Goal: Transaction & Acquisition: Download file/media

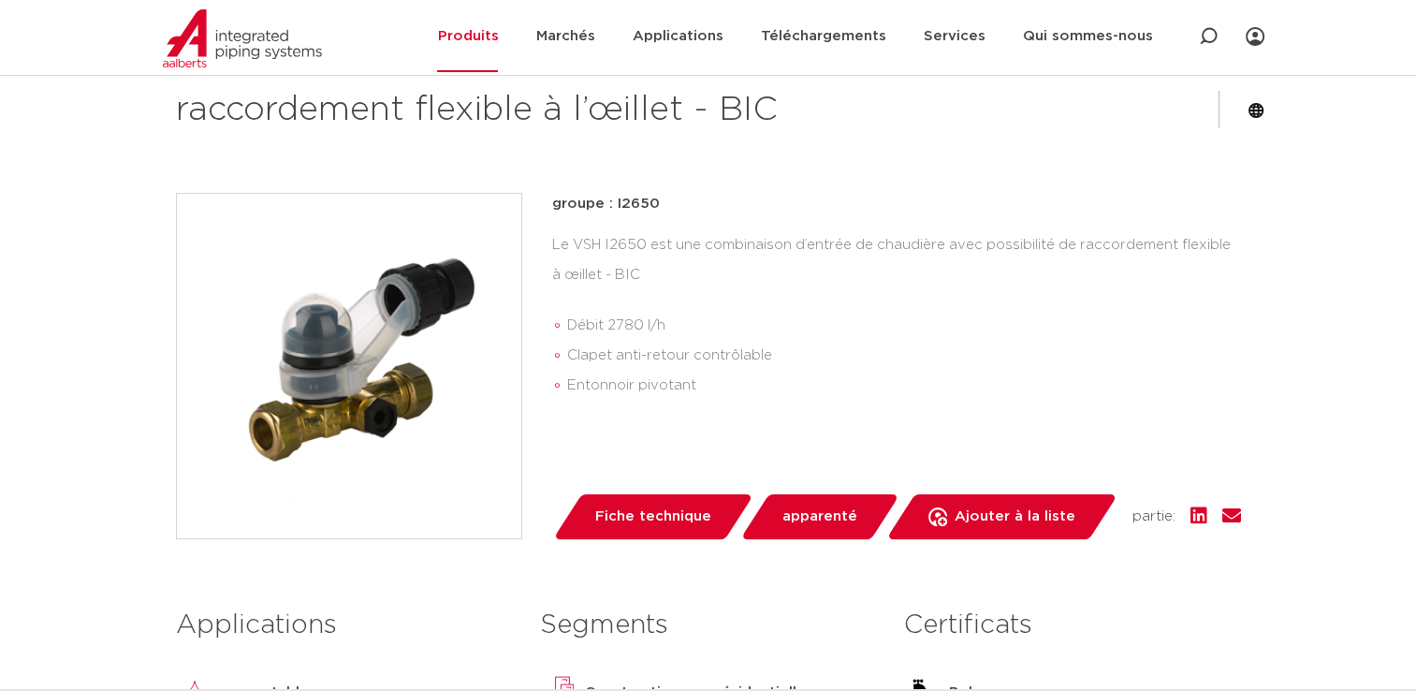
scroll to position [562, 0]
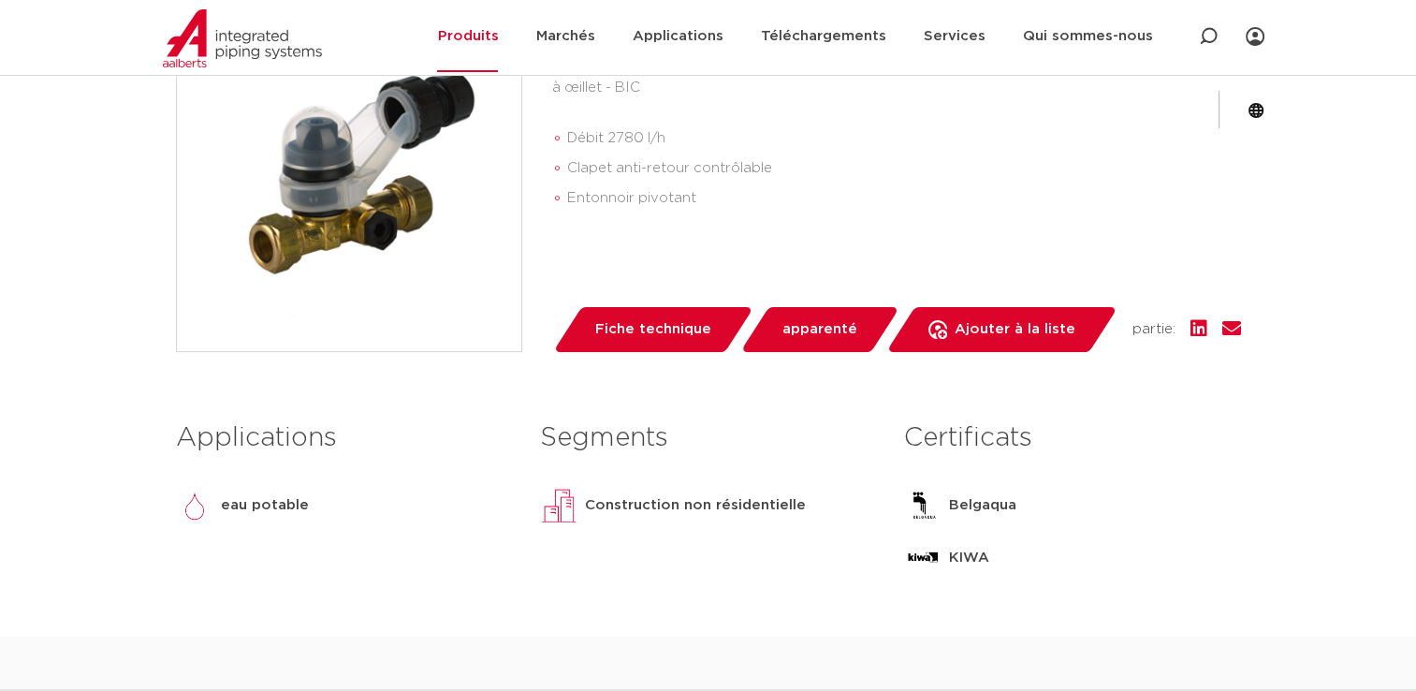
click at [650, 325] on span "Fiche technique" at bounding box center [653, 329] width 116 height 30
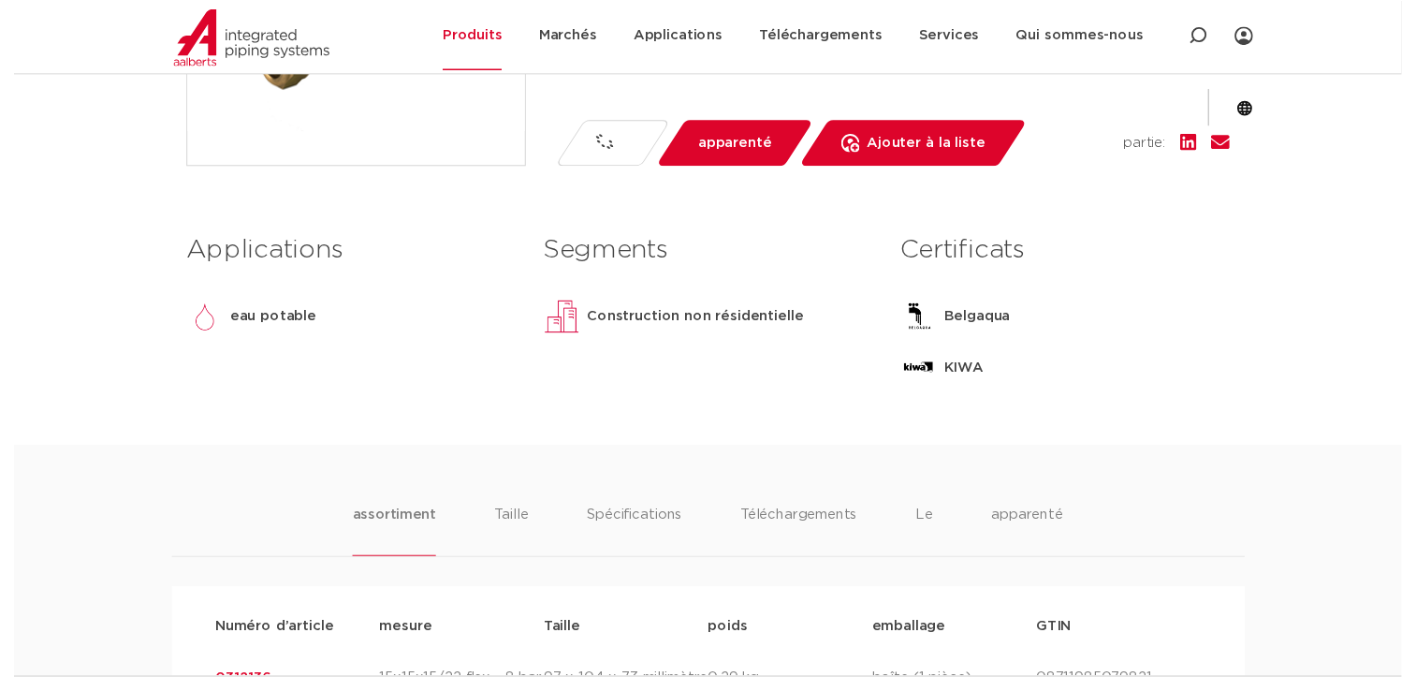
scroll to position [749, 0]
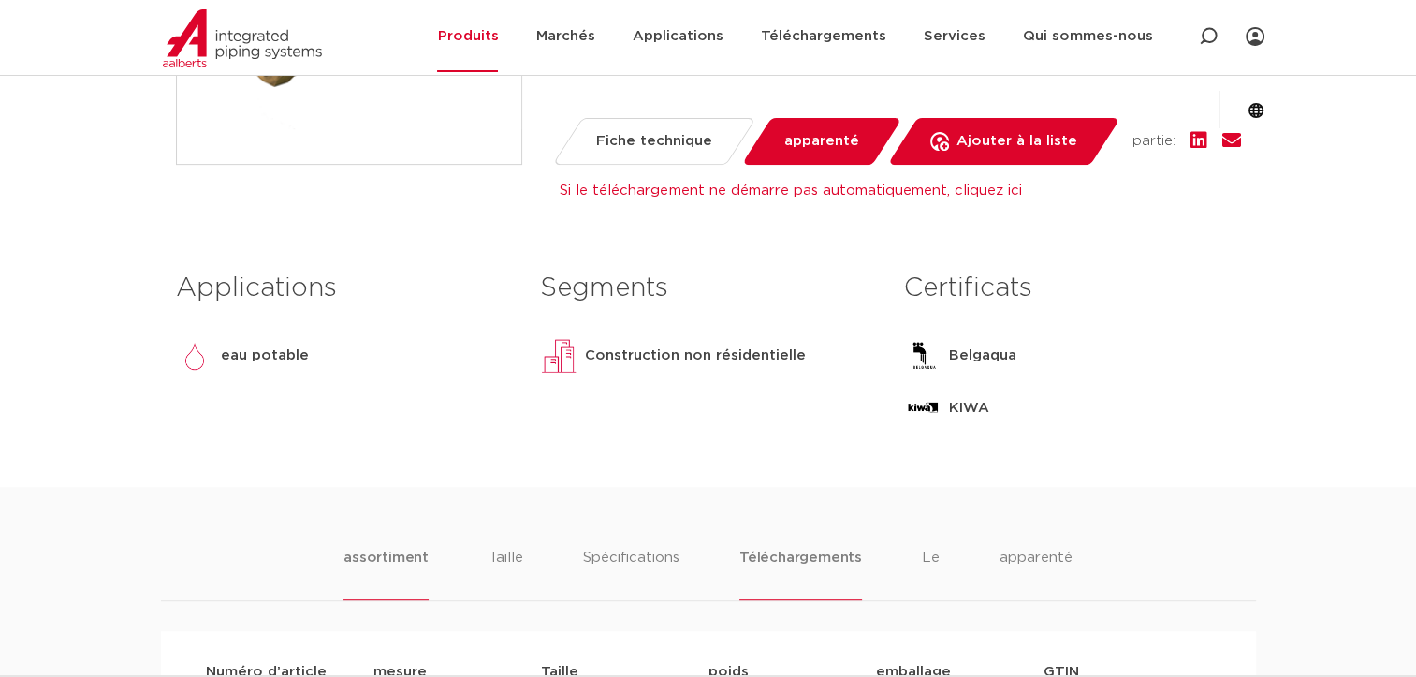
click at [831, 553] on li "Téléchargements" at bounding box center [800, 573] width 123 height 53
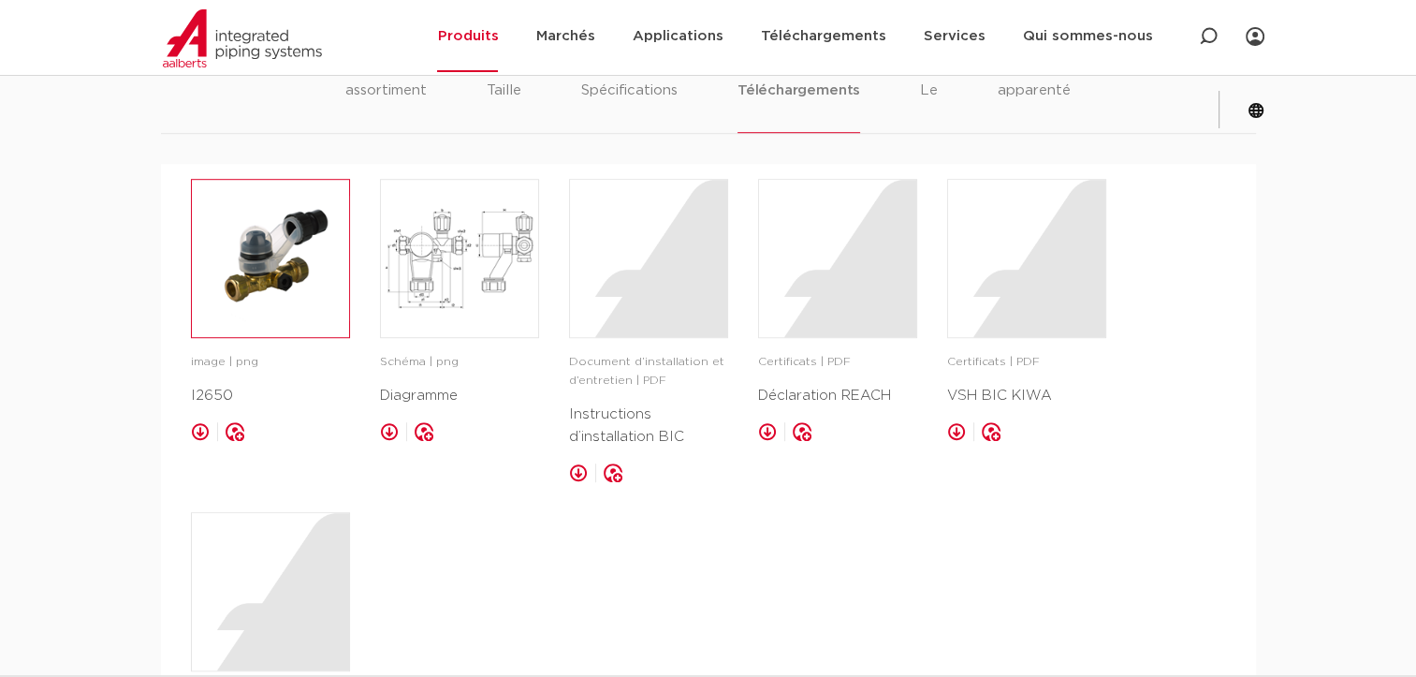
scroll to position [1217, 0]
click at [284, 259] on img at bounding box center [270, 257] width 157 height 157
click at [430, 241] on img at bounding box center [459, 257] width 157 height 157
click at [699, 267] on div at bounding box center [648, 257] width 157 height 157
click at [841, 277] on div at bounding box center [837, 257] width 157 height 157
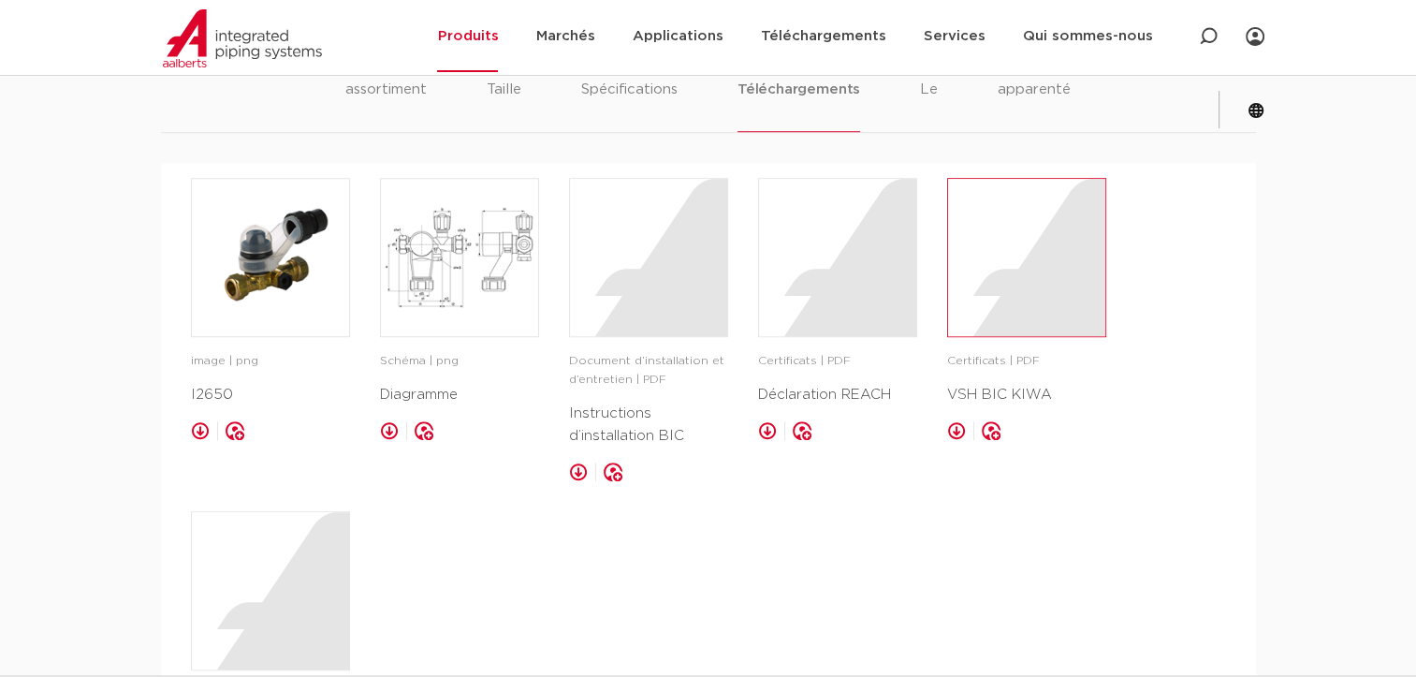
click at [1044, 276] on div at bounding box center [1026, 257] width 157 height 157
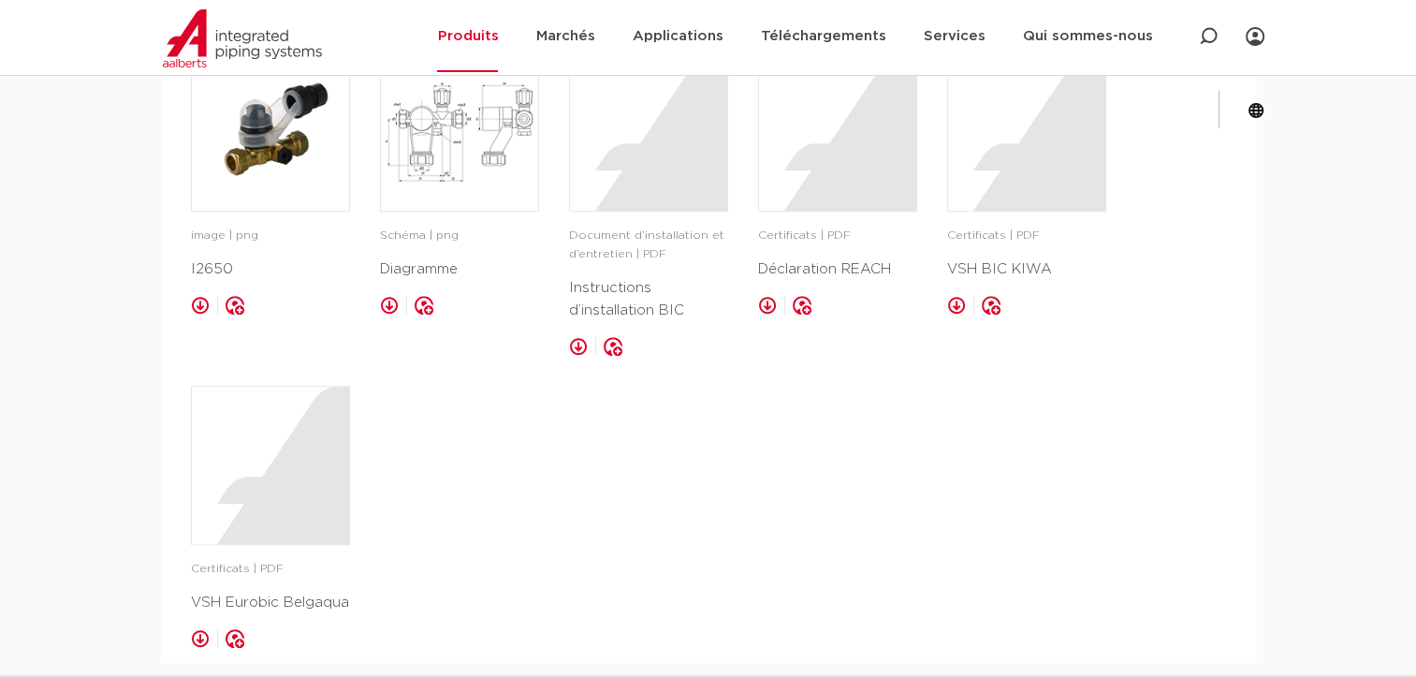
scroll to position [1310, 0]
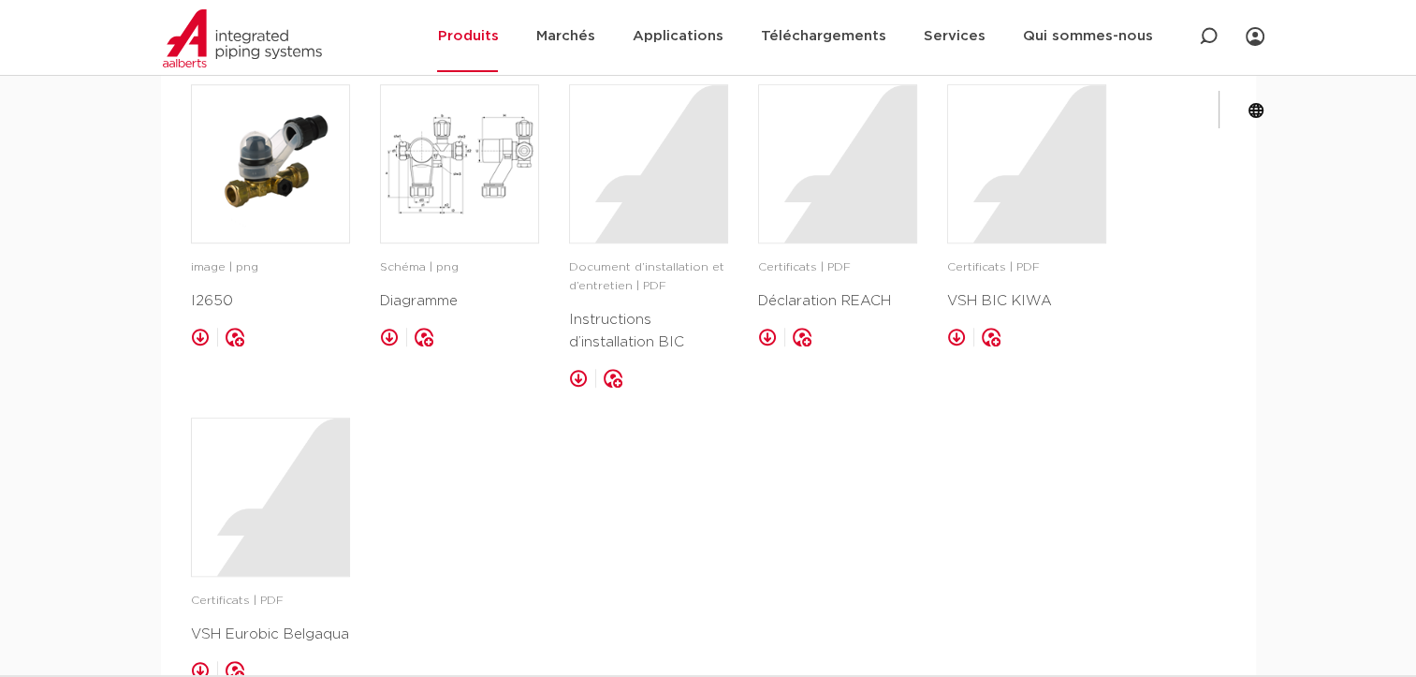
click at [820, 471] on div "image | png I2650 enregistrer dans mon IPS Schéma | png Diagramme" at bounding box center [708, 382] width 1035 height 596
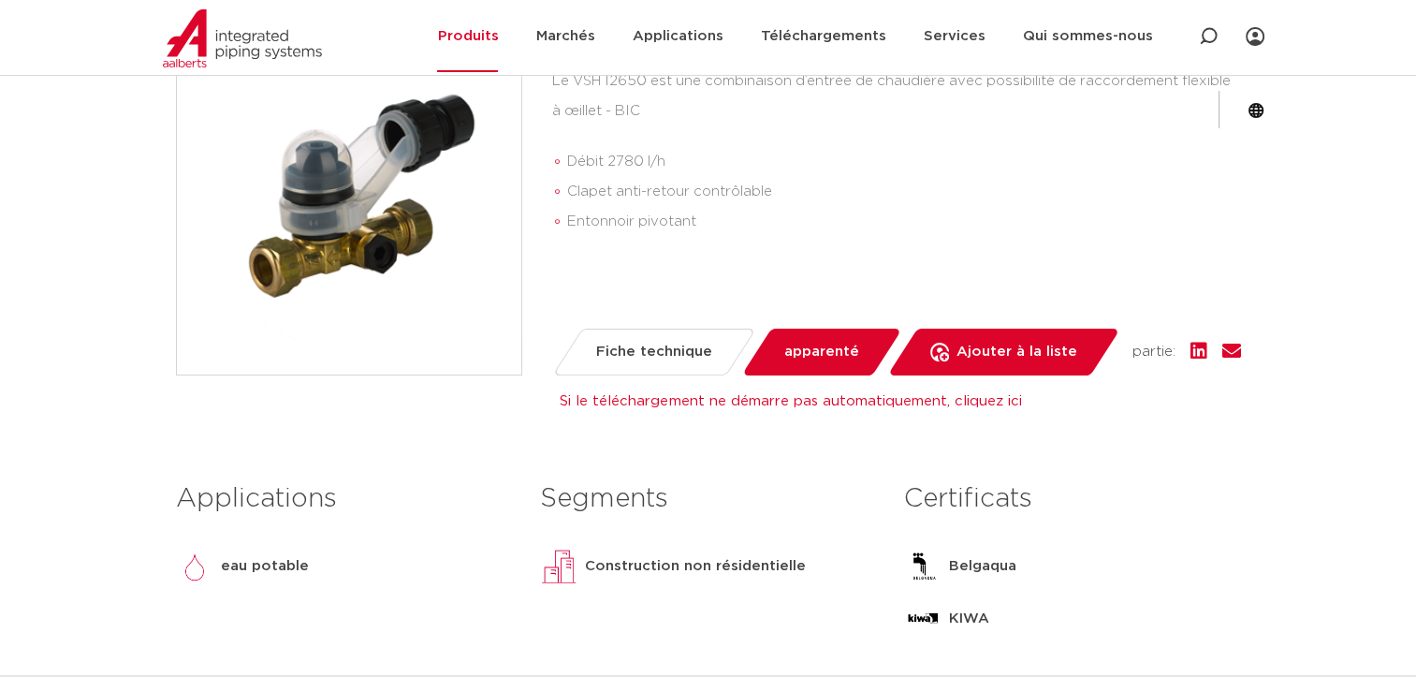
scroll to position [468, 0]
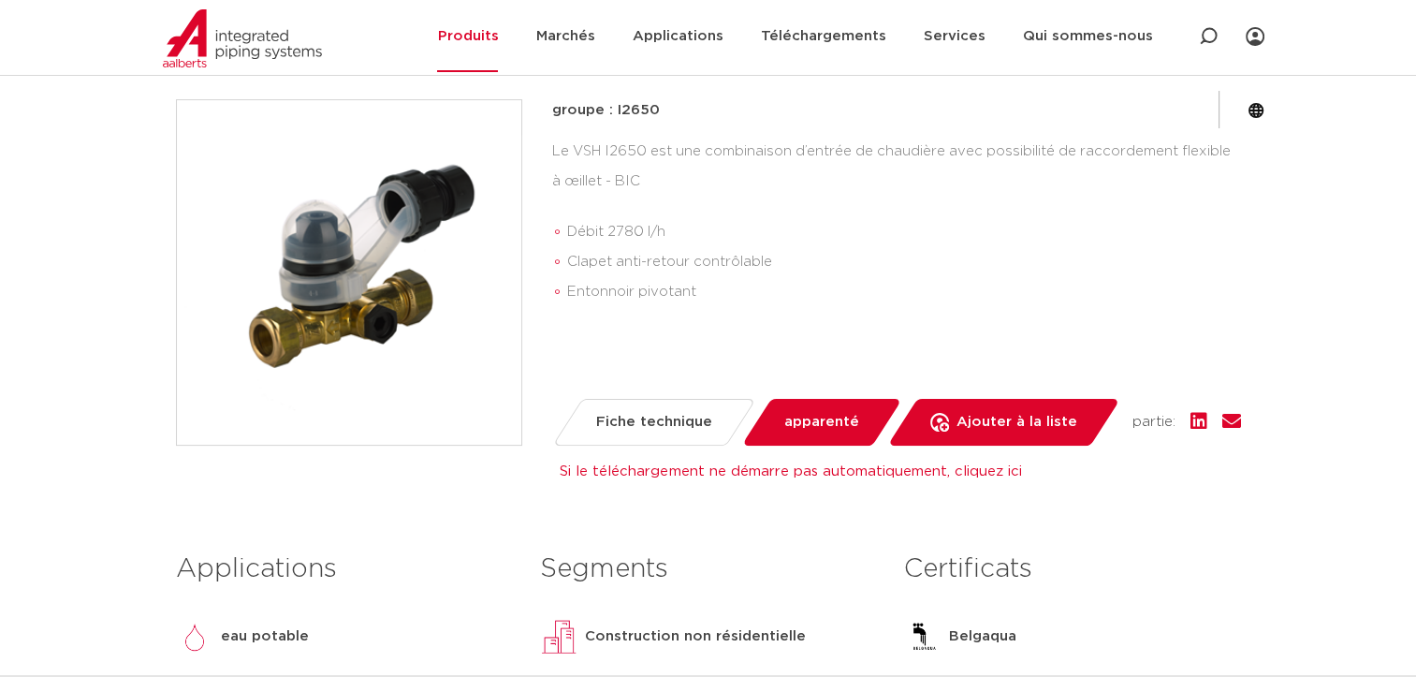
click at [636, 440] on link "Fiche technique" at bounding box center [653, 422] width 204 height 47
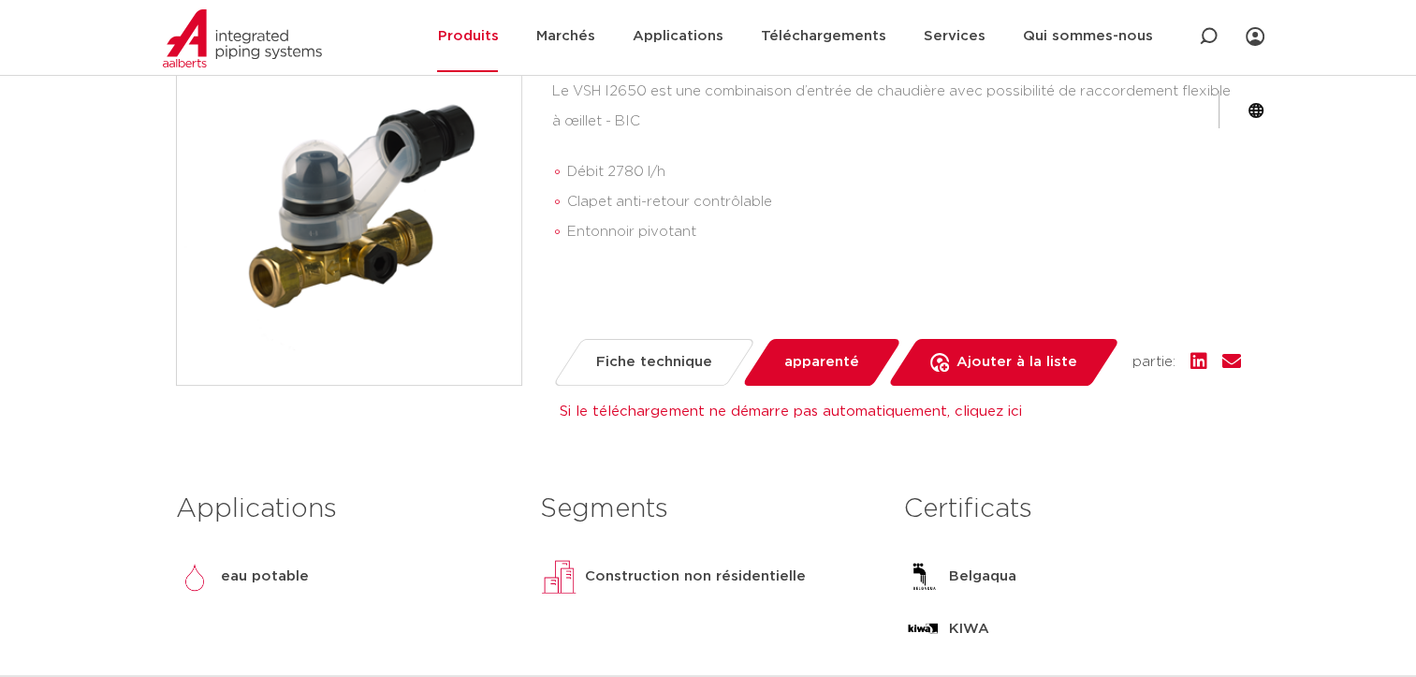
scroll to position [562, 0]
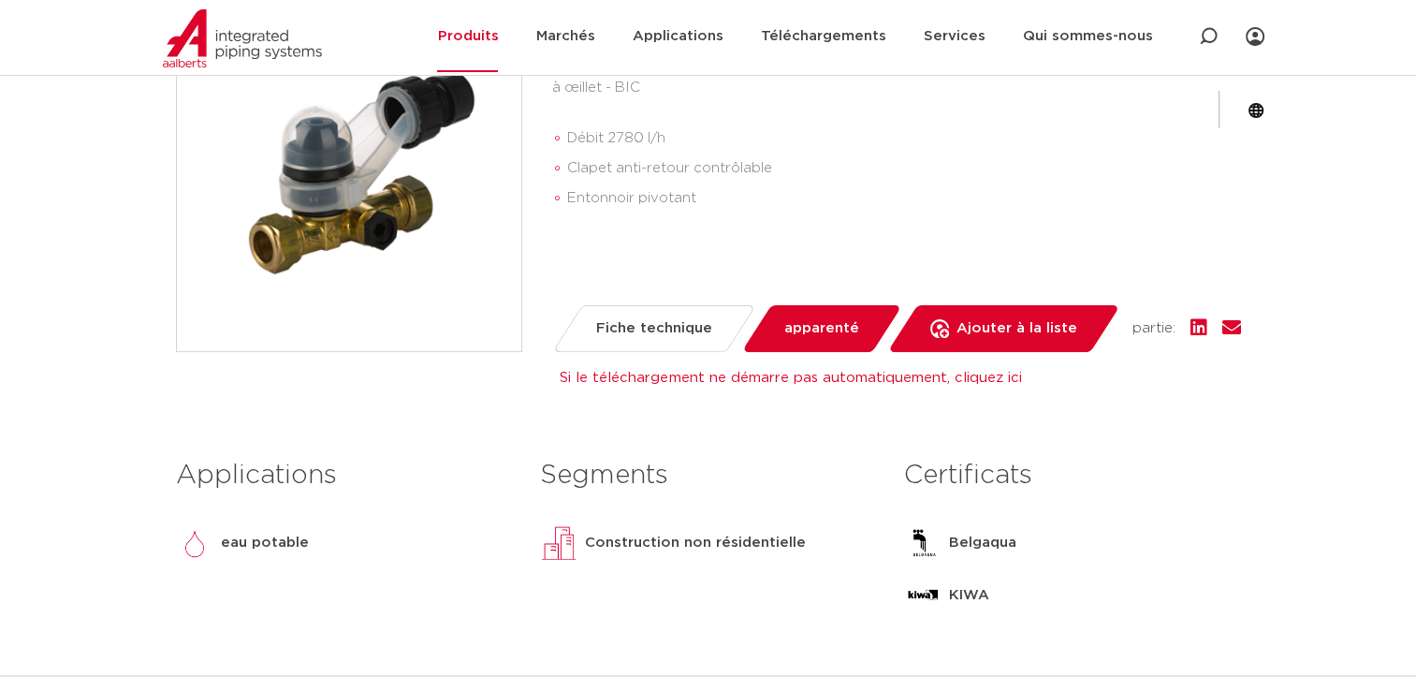
click at [670, 325] on span "Fiche technique" at bounding box center [654, 329] width 116 height 30
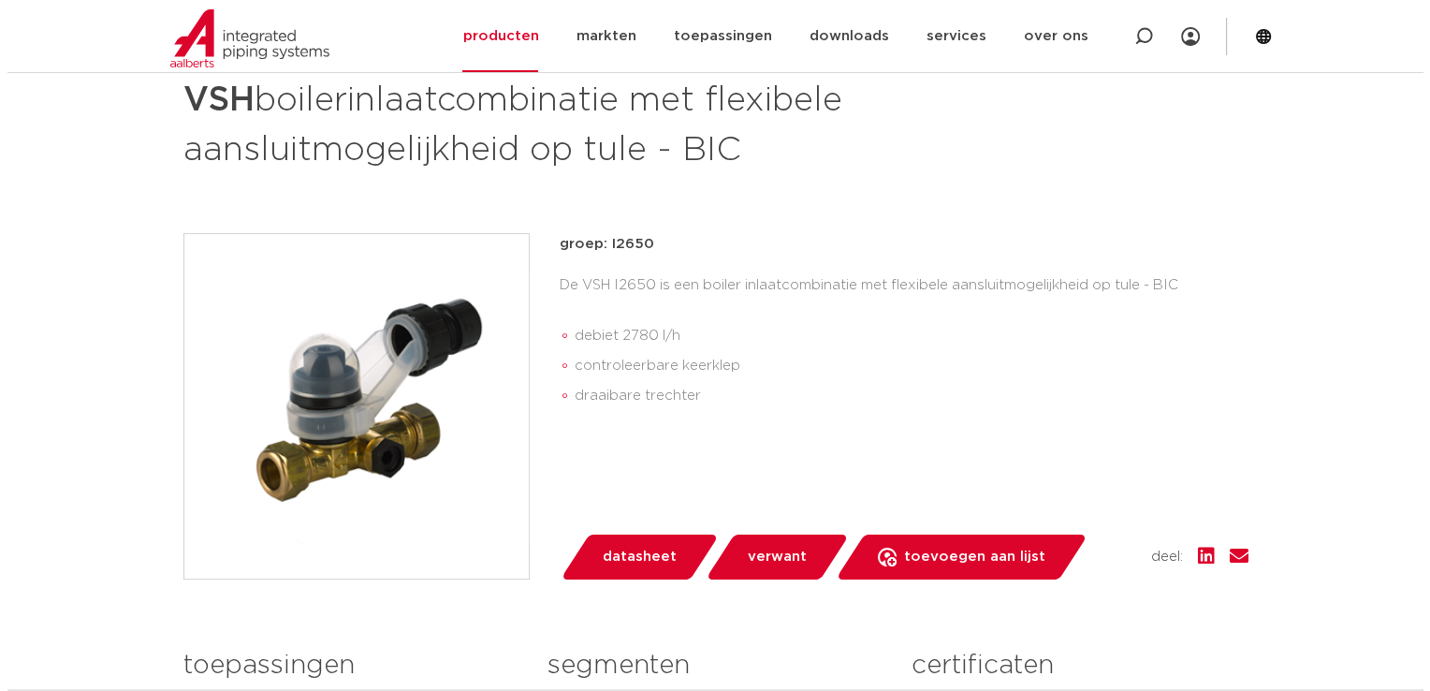
scroll to position [94, 0]
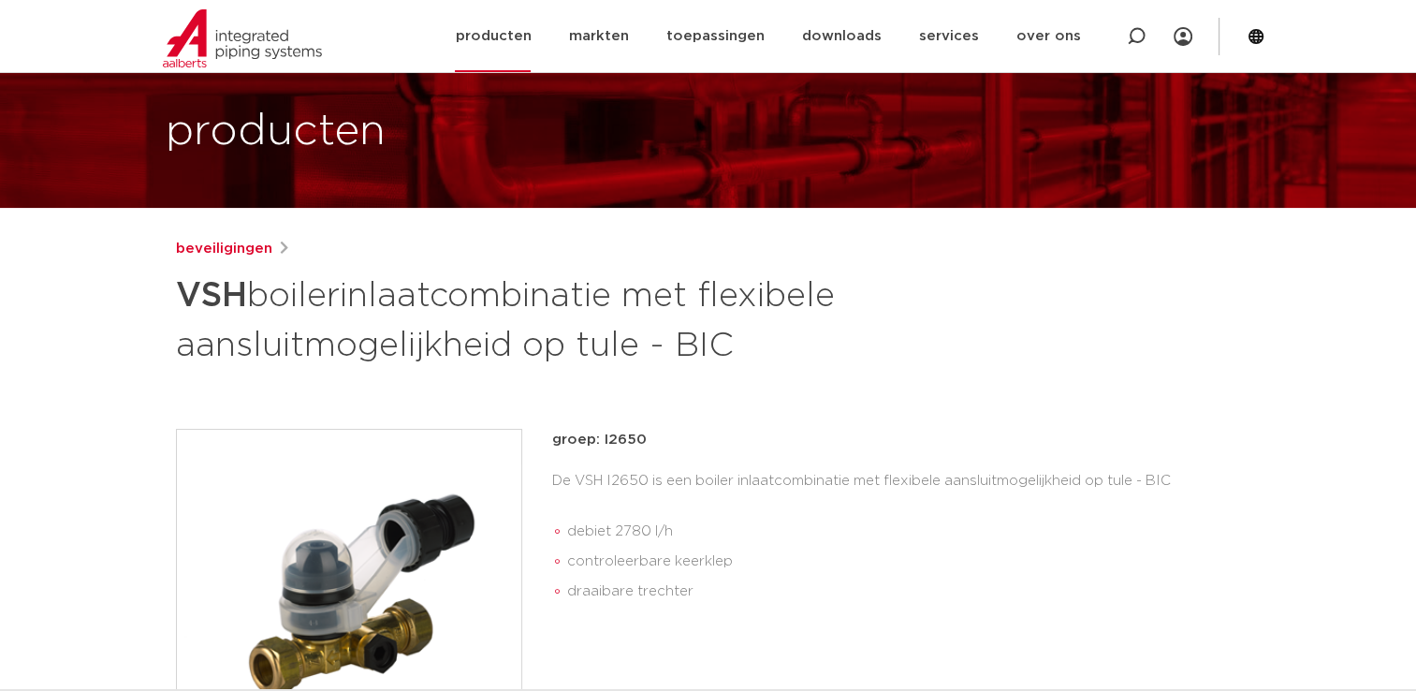
click at [1262, 41] on icon at bounding box center [1255, 36] width 17 height 17
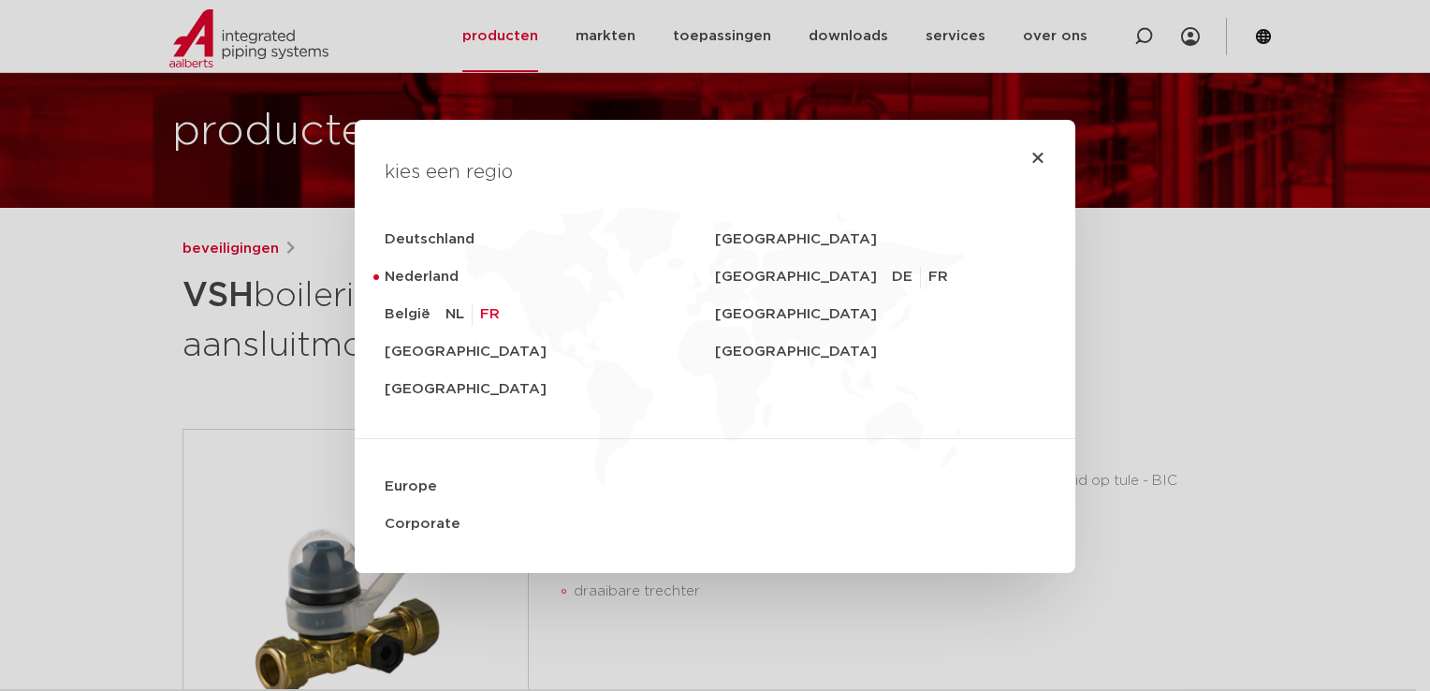
click at [480, 314] on link "FR" at bounding box center [490, 314] width 20 height 22
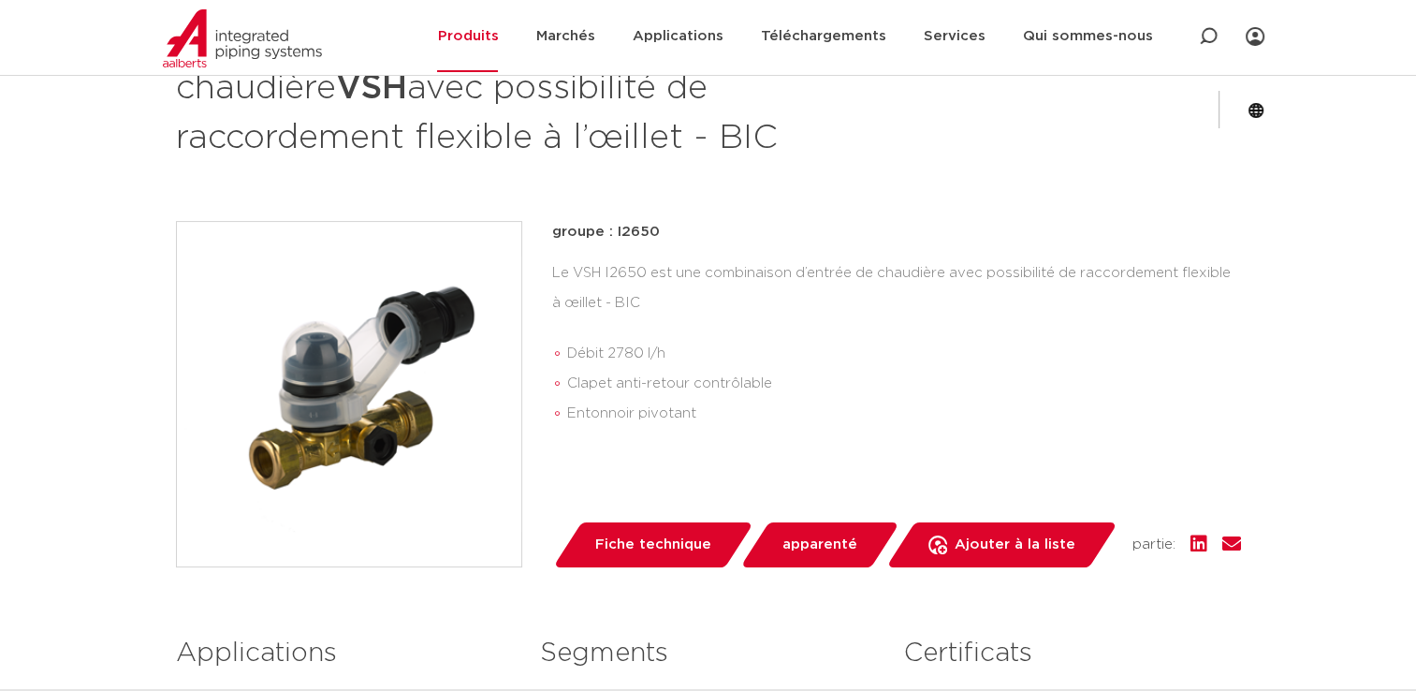
scroll to position [468, 0]
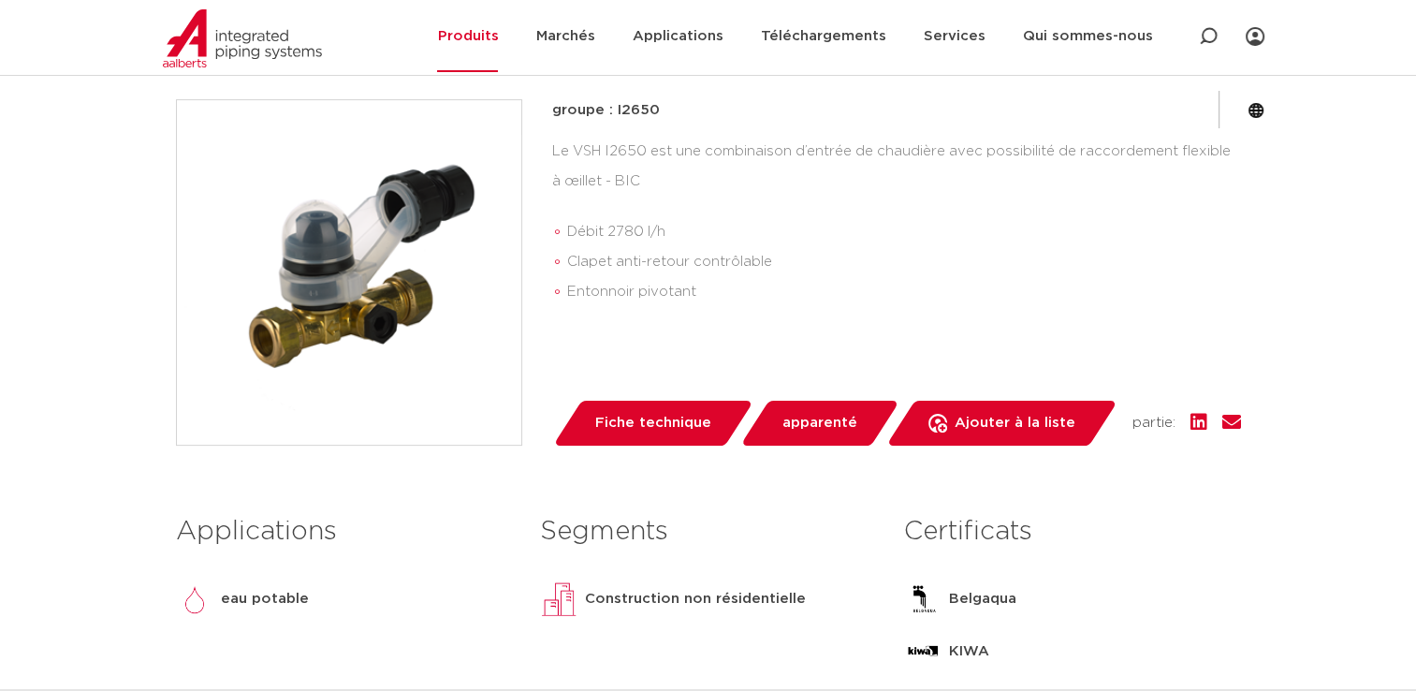
click at [670, 423] on span "Fiche technique" at bounding box center [653, 423] width 116 height 30
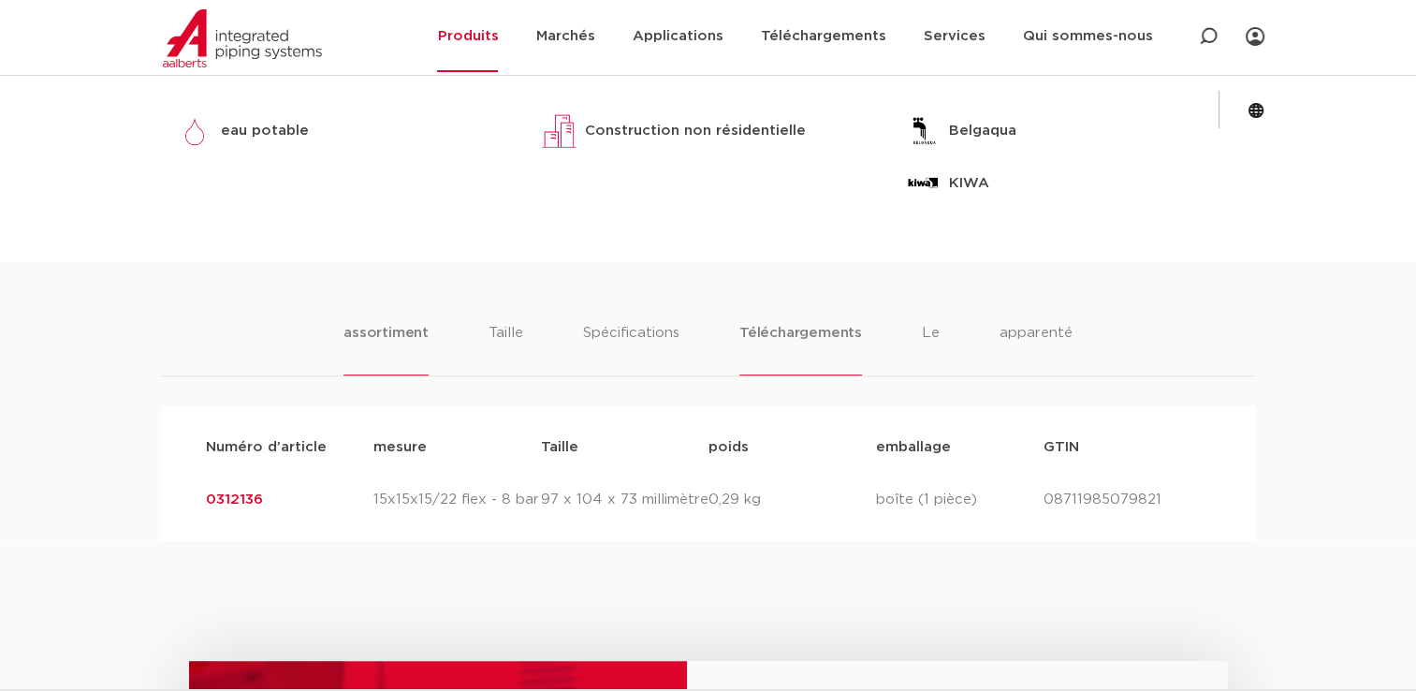
click at [789, 331] on li "Téléchargements" at bounding box center [800, 348] width 123 height 53
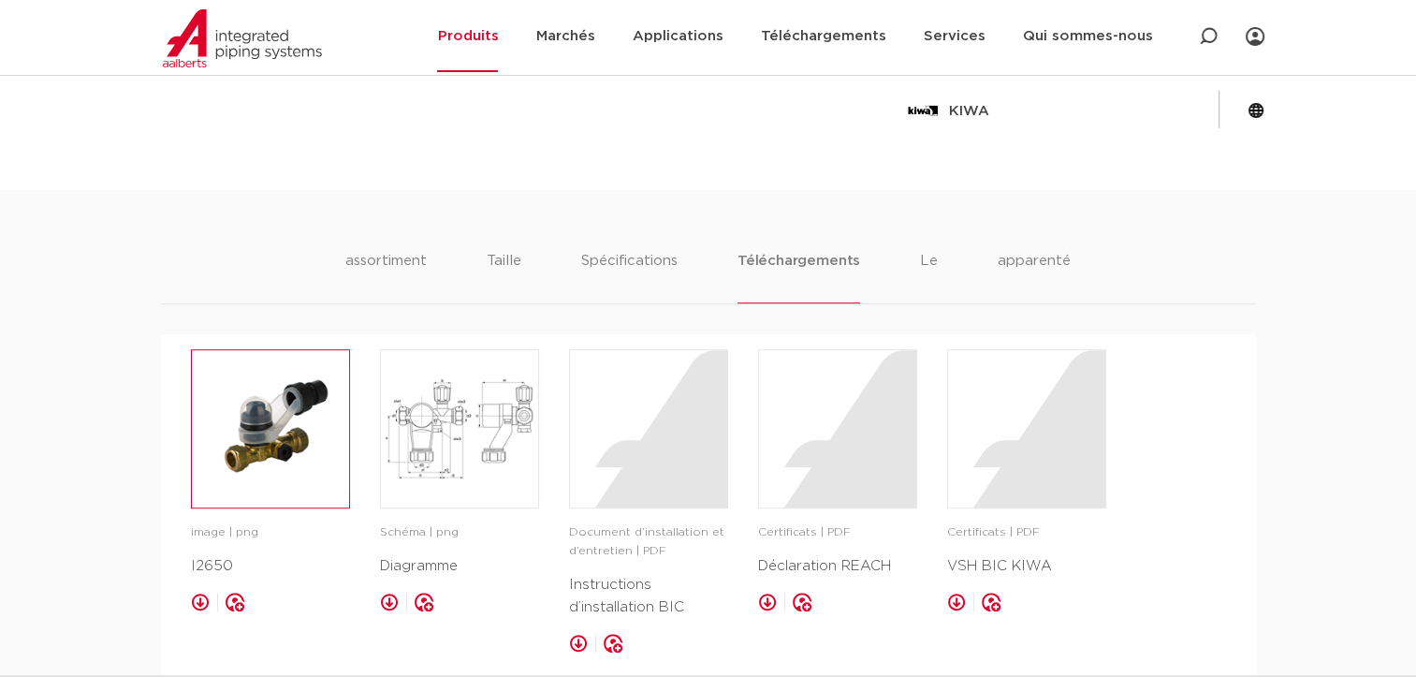
scroll to position [1067, 0]
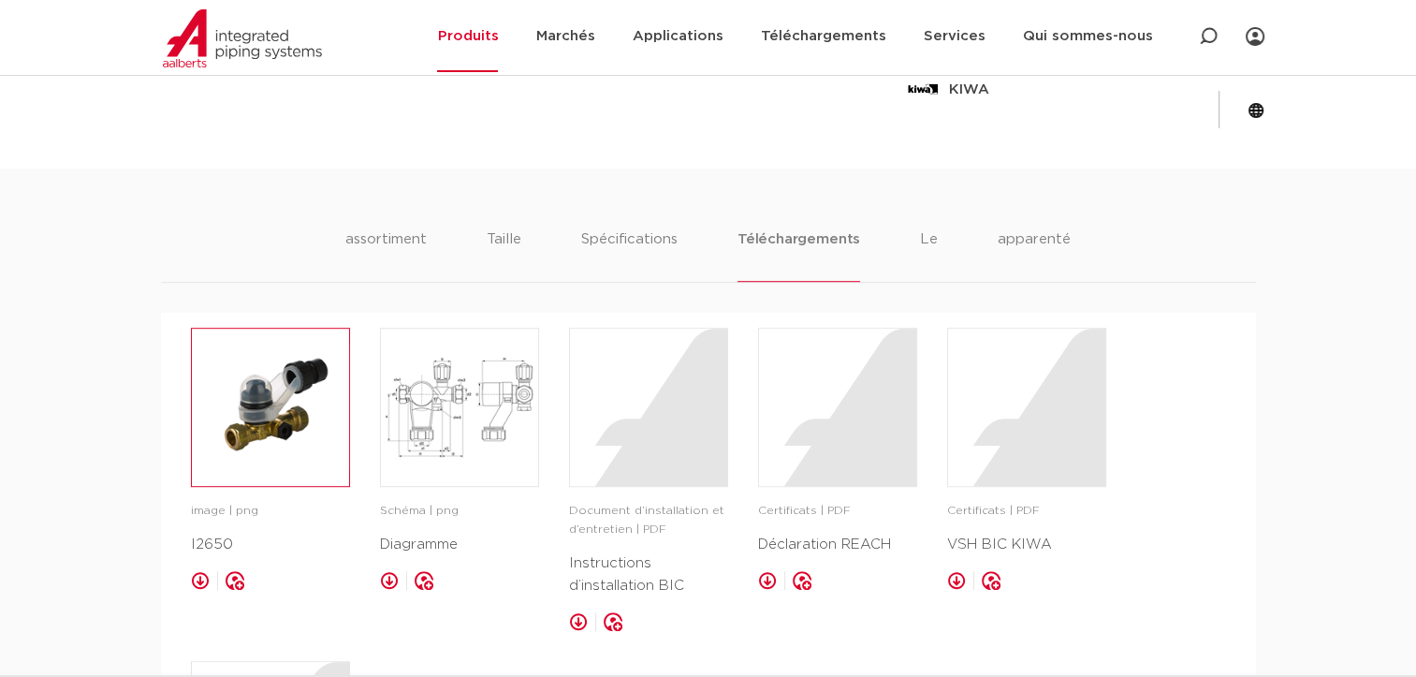
click at [284, 420] on img at bounding box center [270, 406] width 157 height 157
click at [427, 424] on img at bounding box center [459, 406] width 157 height 157
click at [742, 400] on div "image | png I2650 enregistrer dans mon IPS Schéma | png Diagramme" at bounding box center [708, 626] width 1035 height 596
click at [709, 431] on div at bounding box center [648, 406] width 157 height 157
click at [850, 416] on div at bounding box center [837, 406] width 157 height 157
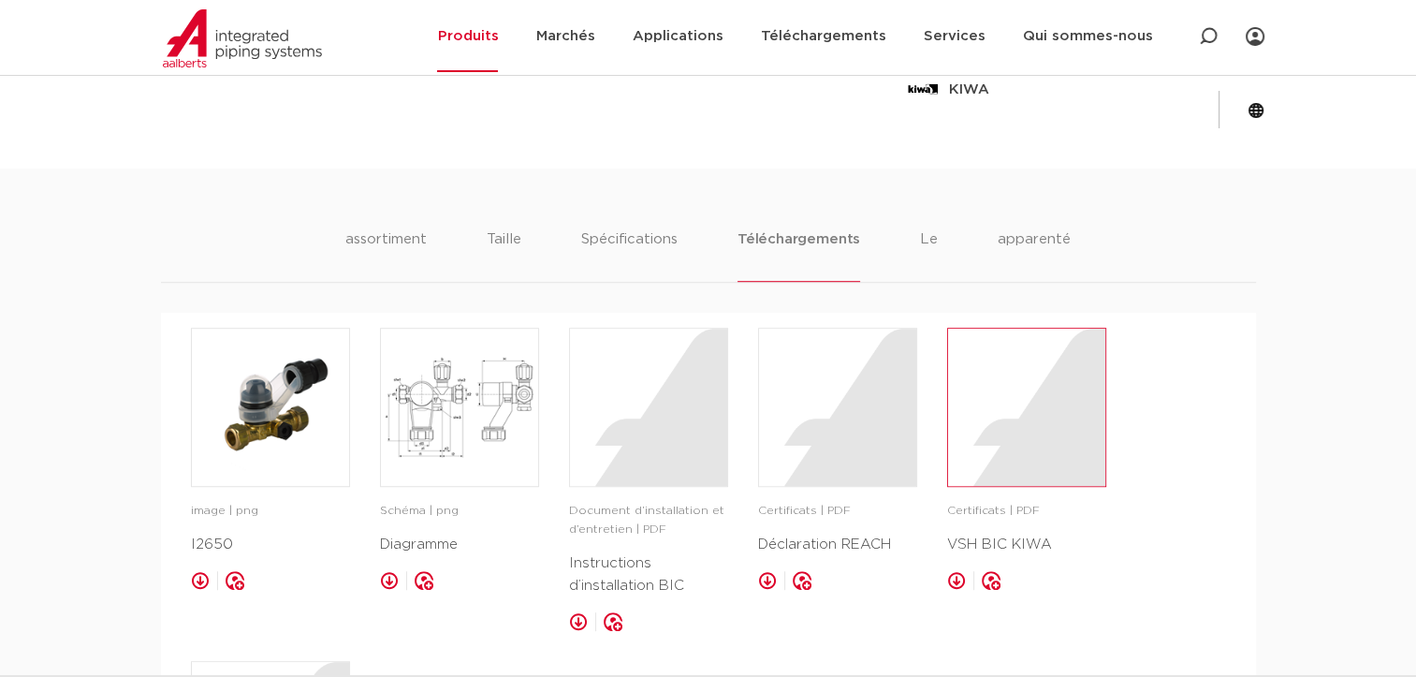
click at [1029, 409] on div at bounding box center [1026, 406] width 157 height 157
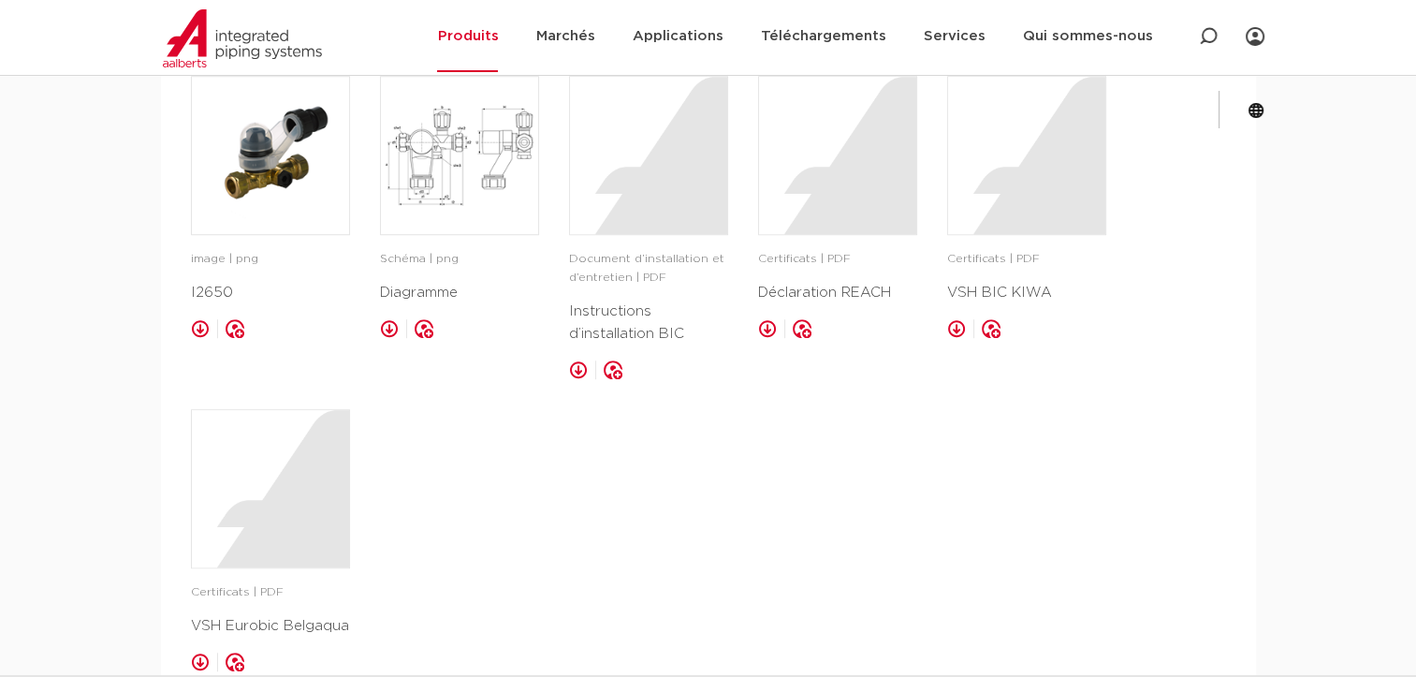
scroll to position [1348, 0]
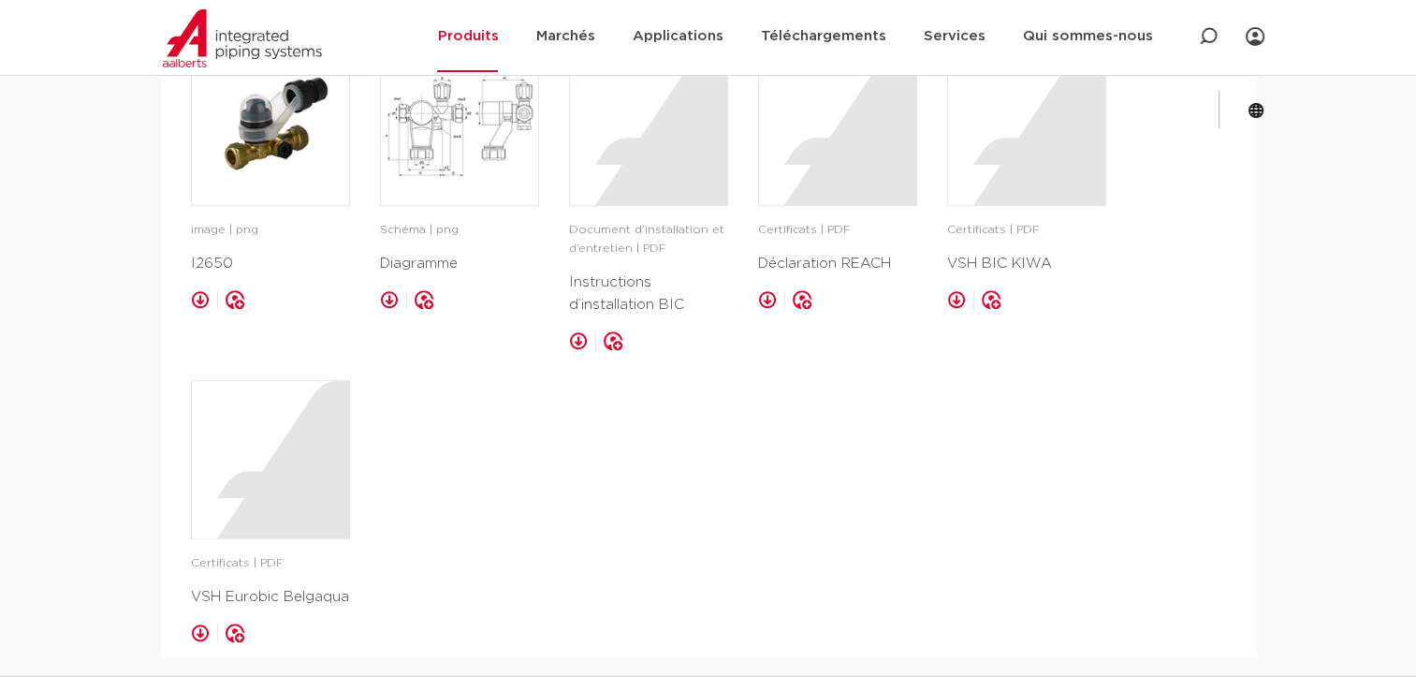
click at [297, 541] on div "Certificats | PDF VSH Eurobic Belgaqua enregistrer dans mon IPS" at bounding box center [270, 511] width 159 height 262
click at [309, 501] on div at bounding box center [270, 459] width 157 height 157
